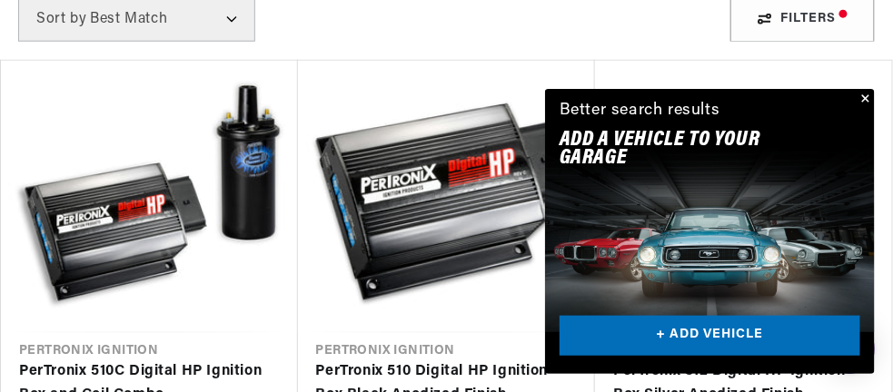
click at [863, 100] on button "Close" at bounding box center [864, 100] width 22 height 22
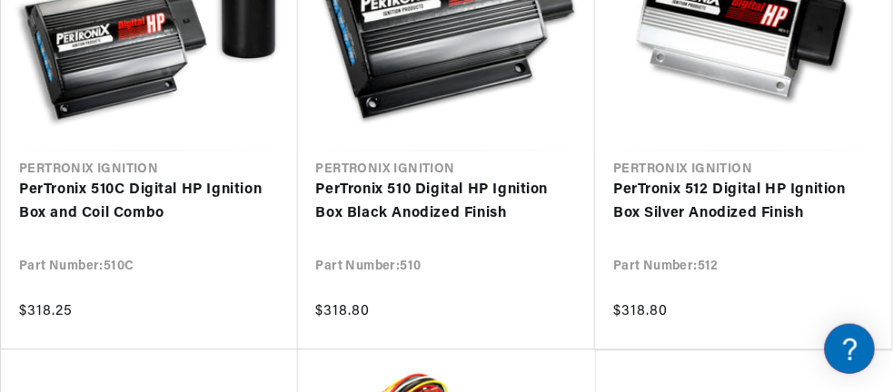
scroll to position [0, 677]
click at [125, 194] on link "PerTronix 510C Digital HP Ignition Box and Coil Combo" at bounding box center [149, 203] width 261 height 46
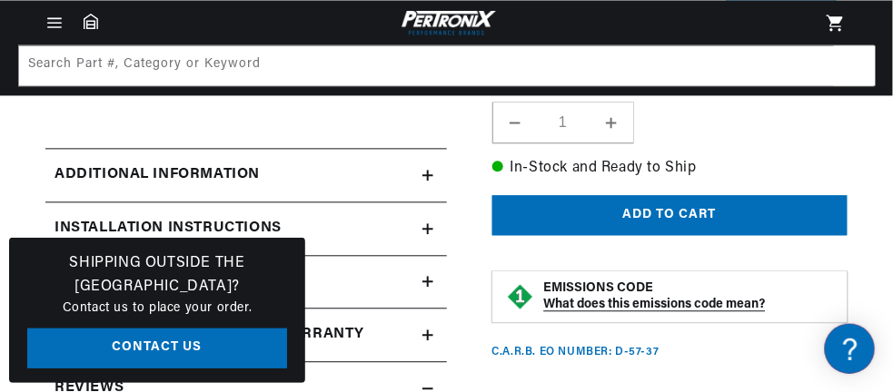
scroll to position [0, 677]
click at [427, 175] on icon at bounding box center [427, 175] width 11 height 0
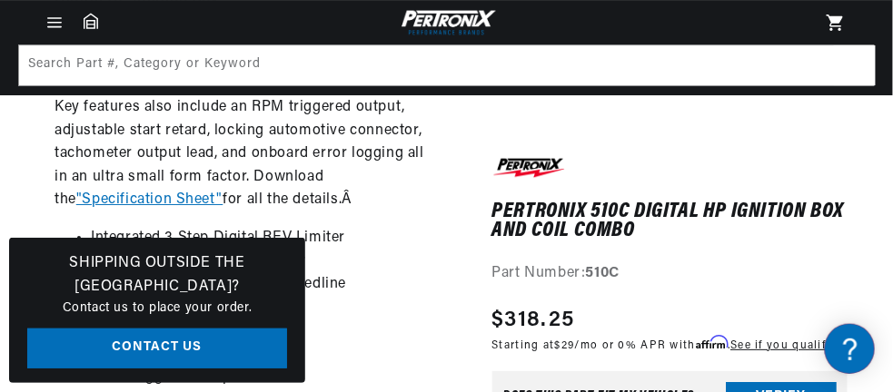
scroll to position [1362, 0]
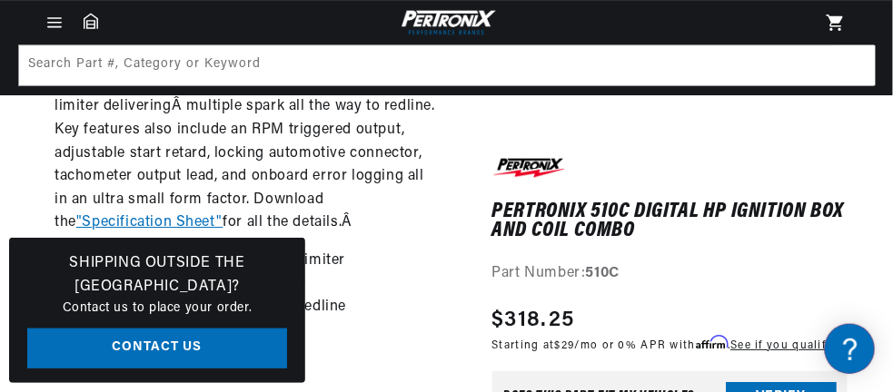
click at [120, 217] on link ""Specification Sheet"" at bounding box center [149, 222] width 147 height 15
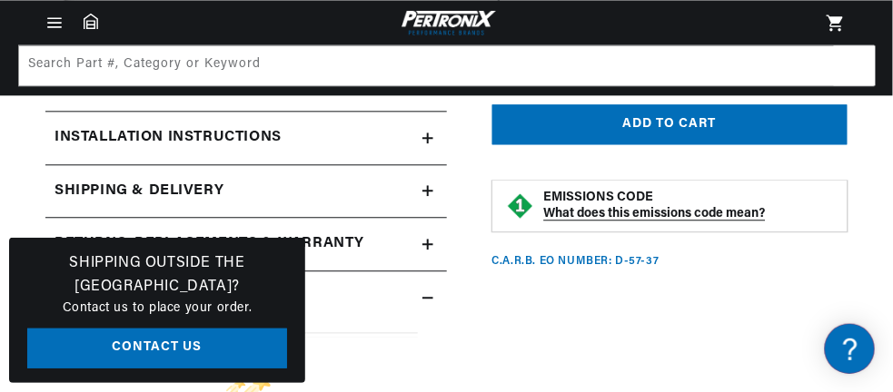
scroll to position [0, 677]
click at [424, 90] on icon at bounding box center [427, 84] width 11 height 11
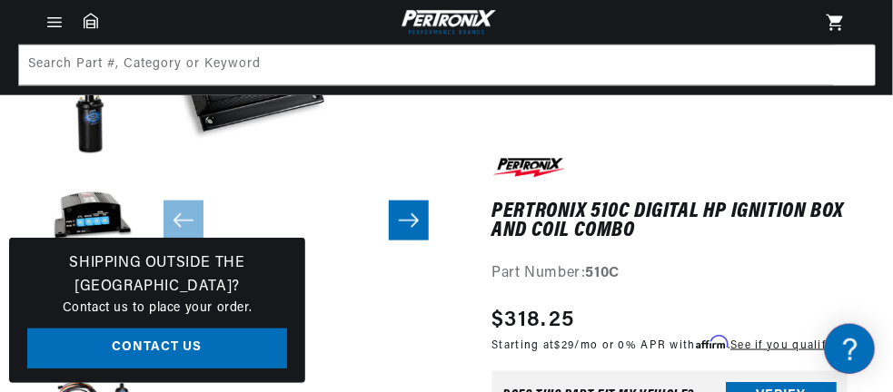
scroll to position [0, 0]
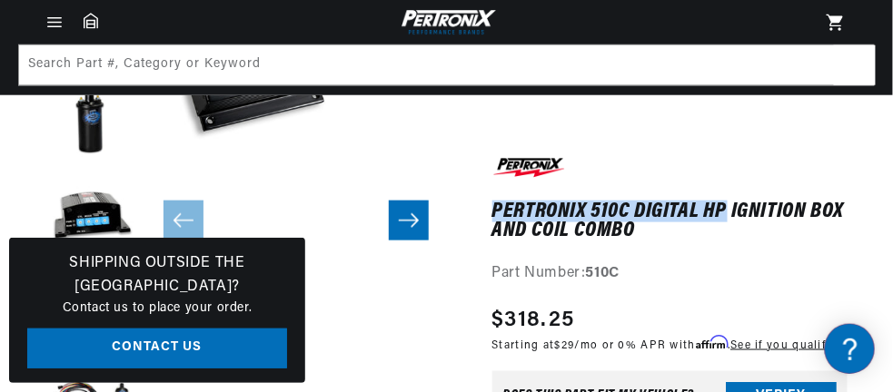
drag, startPoint x: 495, startPoint y: 211, endPoint x: 722, endPoint y: 207, distance: 227.0
click at [722, 207] on h1 "PerTronix 510C Digital HP Ignition Box and Coil Combo" at bounding box center [670, 220] width 356 height 37
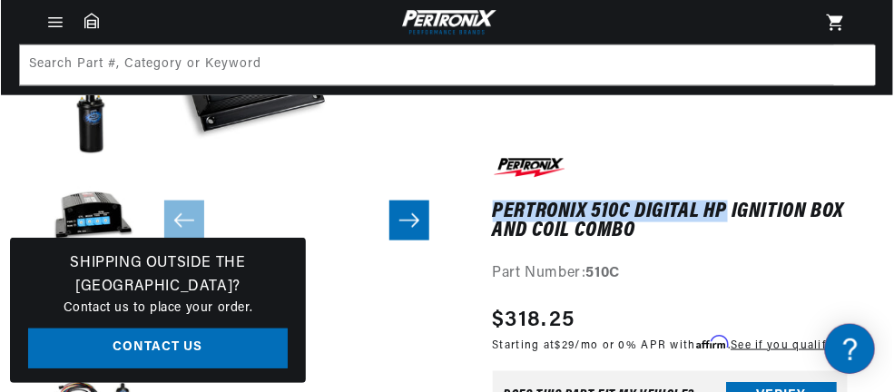
scroll to position [0, 677]
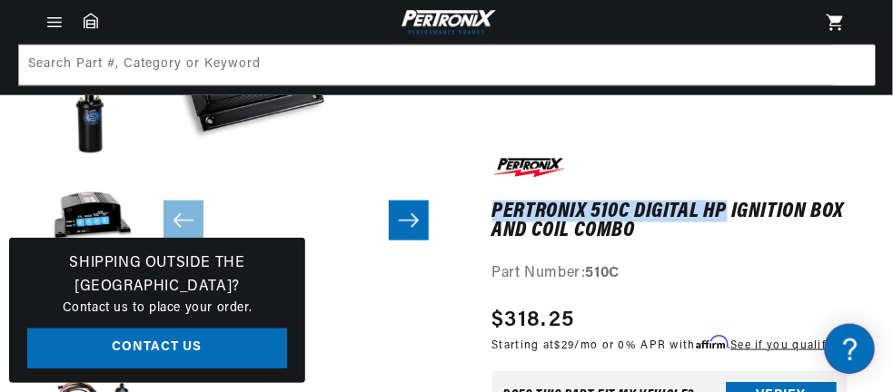
copy h1 "PerTronix 510C Digital HP"
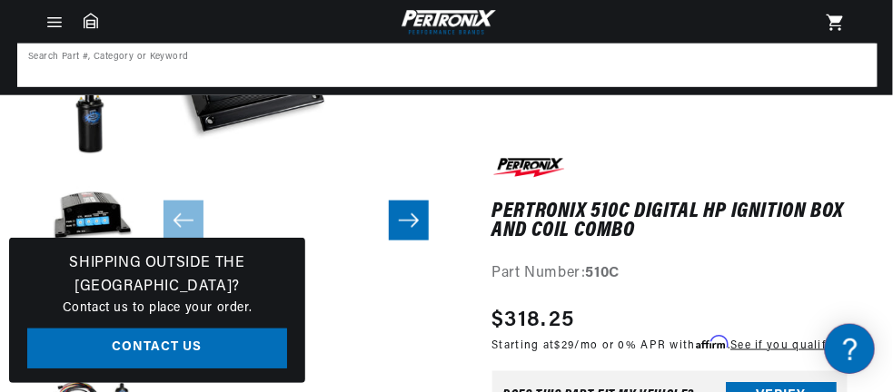
click at [211, 67] on input at bounding box center [447, 65] width 856 height 40
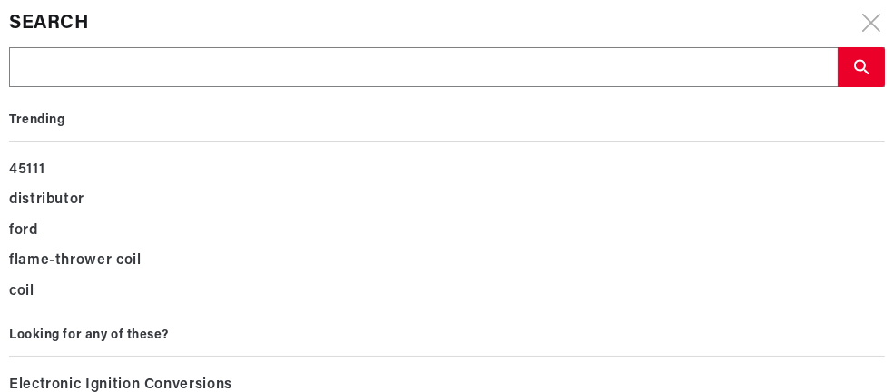
type input "PerTronix 510C Digital HP"
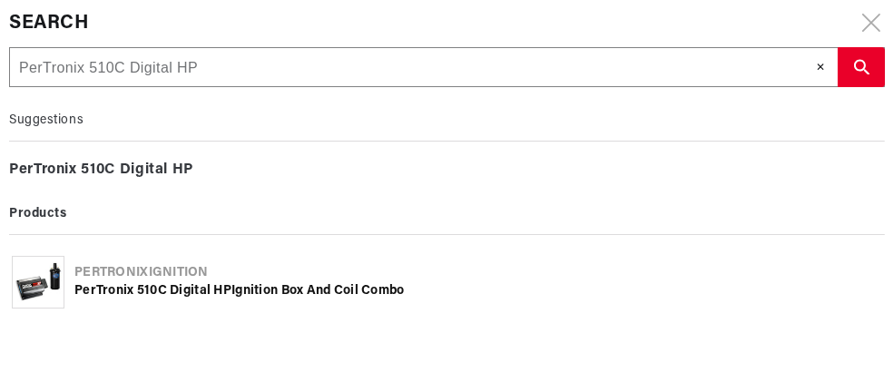
scroll to position [0, 0]
type input "PerTronix 510C Digital HP"
click at [159, 166] on b "Digital" at bounding box center [144, 170] width 48 height 15
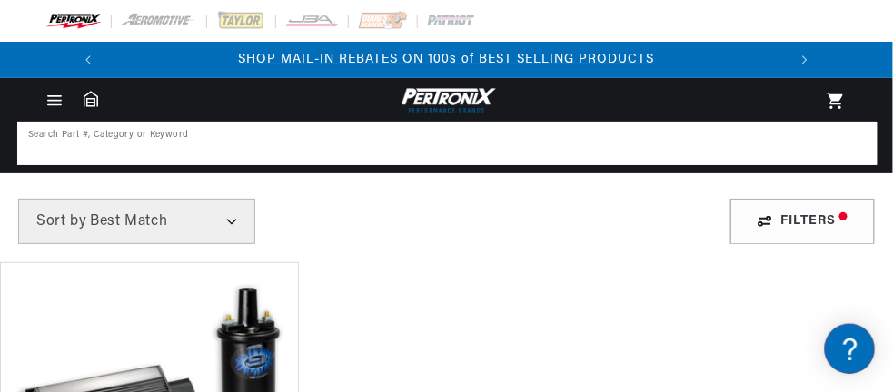
click at [132, 141] on input at bounding box center [447, 143] width 856 height 40
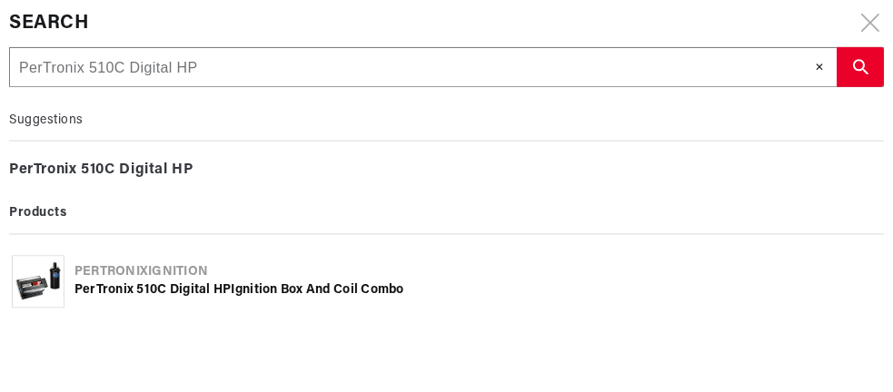
scroll to position [0, 677]
click at [22, 170] on b "PerTronix" at bounding box center [43, 170] width 68 height 15
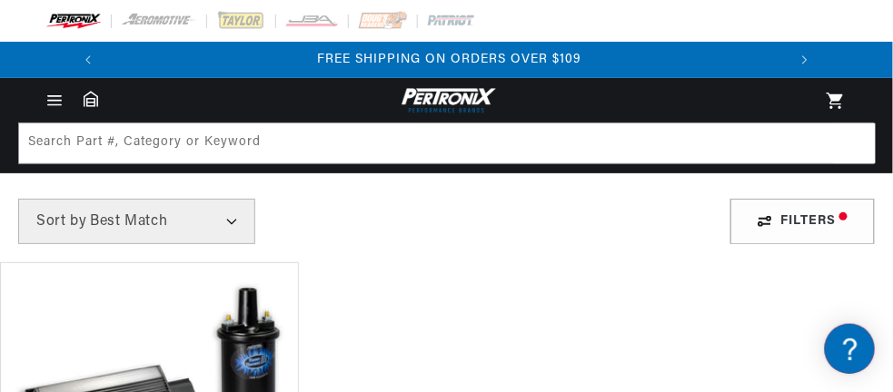
scroll to position [91, 0]
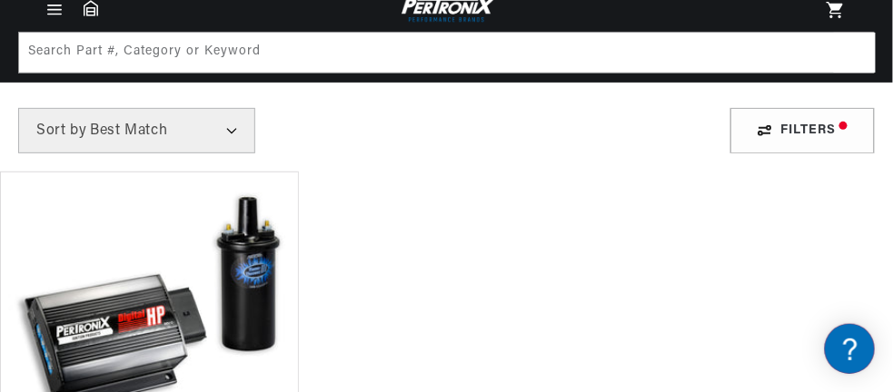
click at [230, 129] on select "Best Match Featured Name, A-Z Name, Z-A Price, Low to High Price, High to Low" at bounding box center [136, 130] width 237 height 45
click at [314, 127] on div "Filters 1 results Show Universal Parts Sort by Best Match Featured Name, A-Z Na…" at bounding box center [446, 130] width 893 height 45
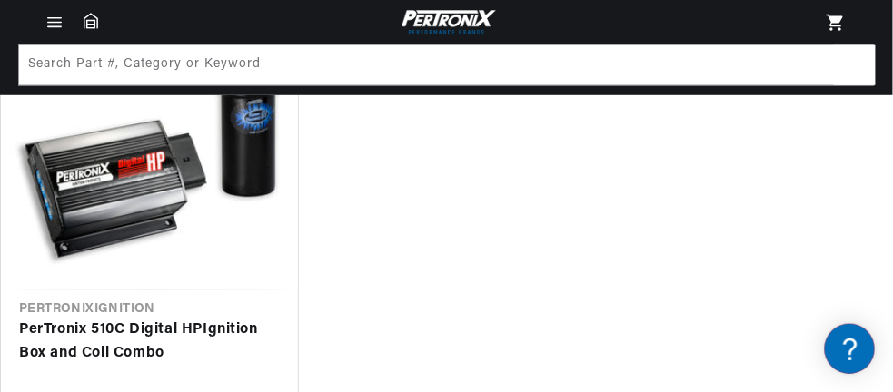
scroll to position [182, 0]
